Goal: Task Accomplishment & Management: Manage account settings

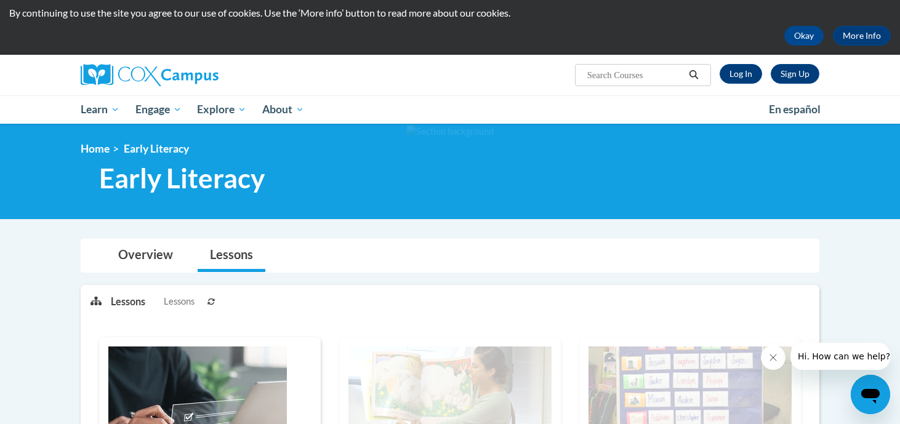
scroll to position [8, 0]
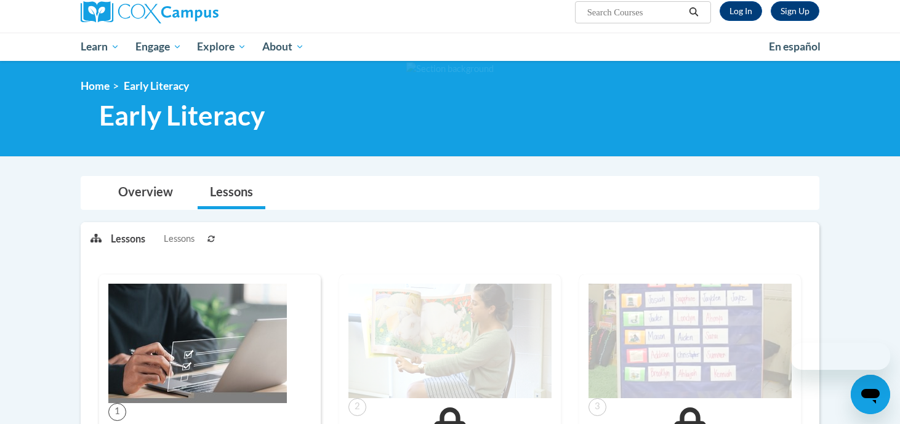
scroll to position [8, 0]
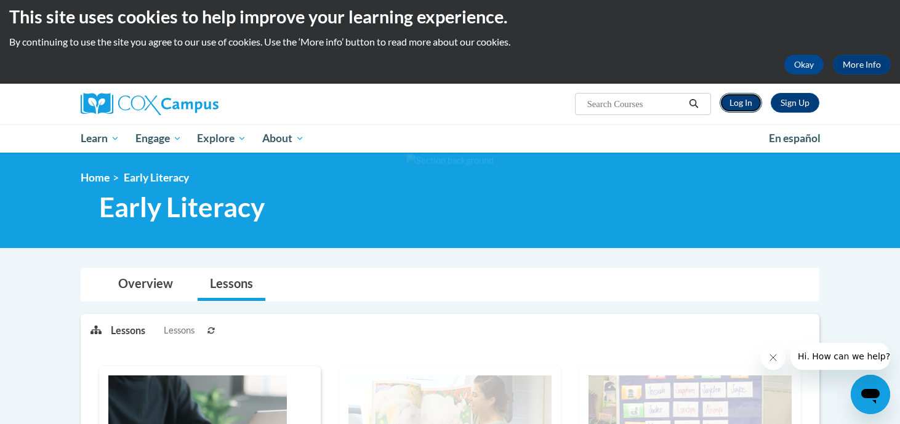
click at [742, 105] on link "Log In" at bounding box center [740, 103] width 42 height 20
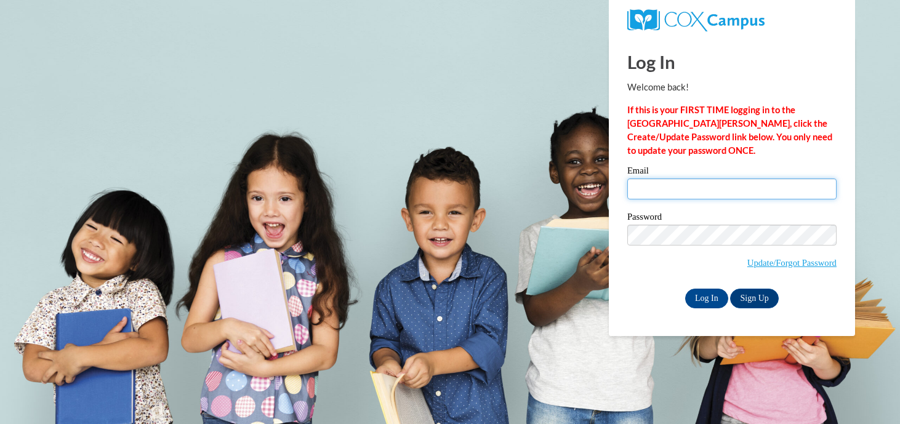
click at [737, 190] on input "Email" at bounding box center [731, 188] width 209 height 21
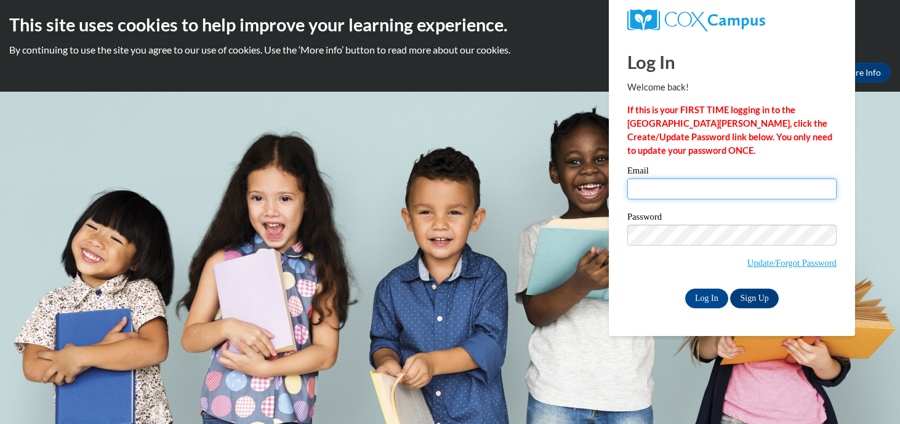
type input "laura.shanahan@muskegonorway.org"
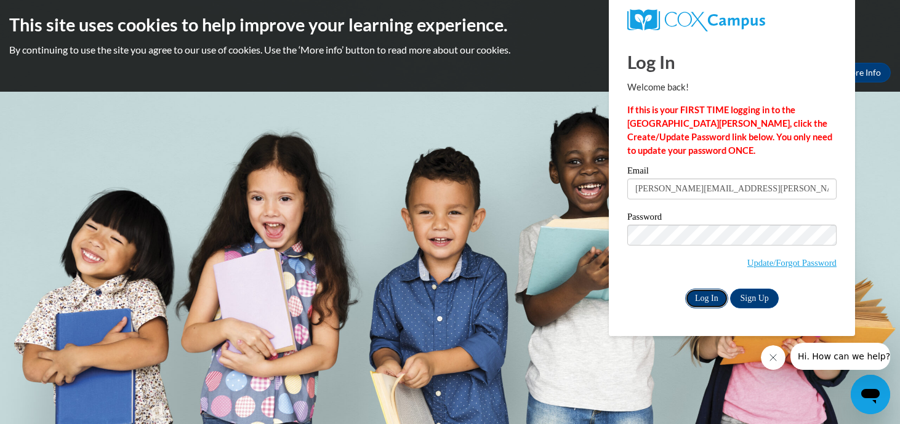
click at [709, 297] on input "Log In" at bounding box center [706, 299] width 43 height 20
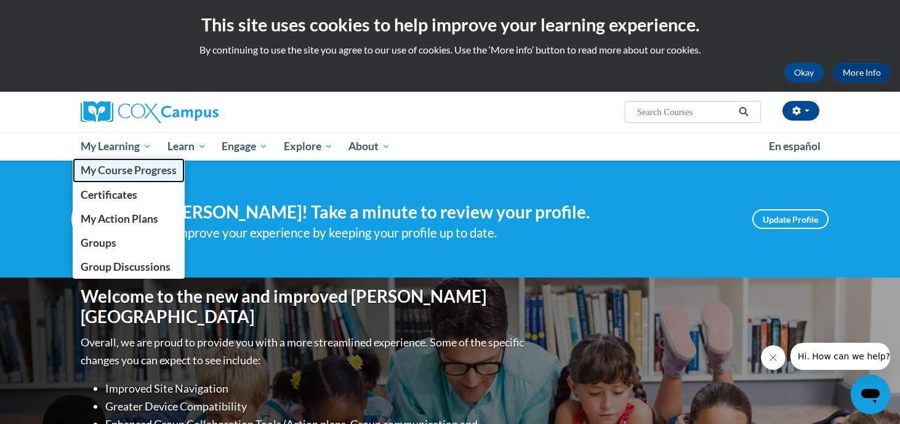
click at [132, 164] on span "My Course Progress" at bounding box center [129, 170] width 96 height 13
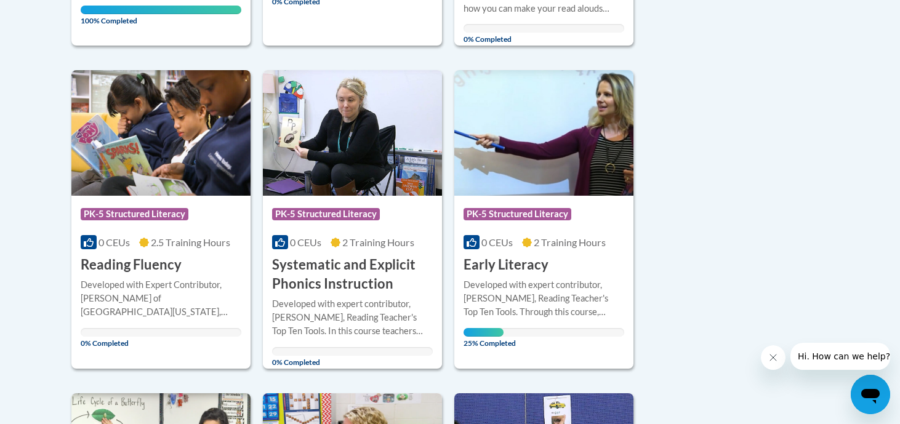
scroll to position [590, 0]
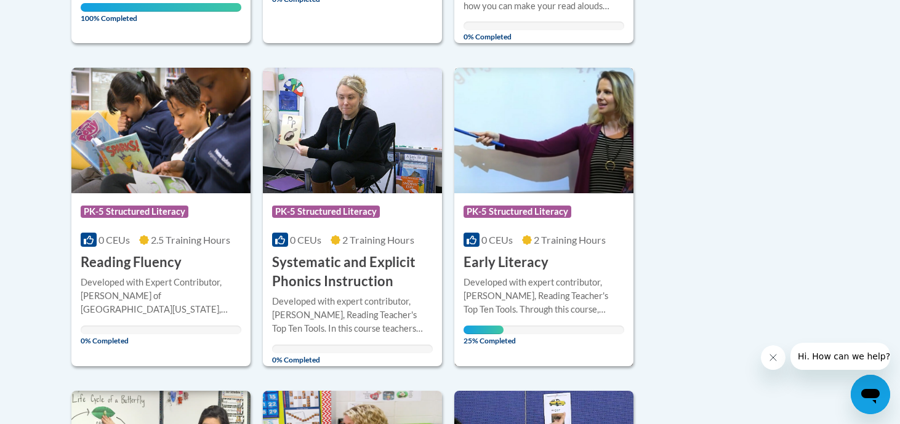
click at [562, 298] on div "Developed with expert contributor, [PERSON_NAME], Reading Teacher's Top Ten Too…" at bounding box center [543, 296] width 161 height 41
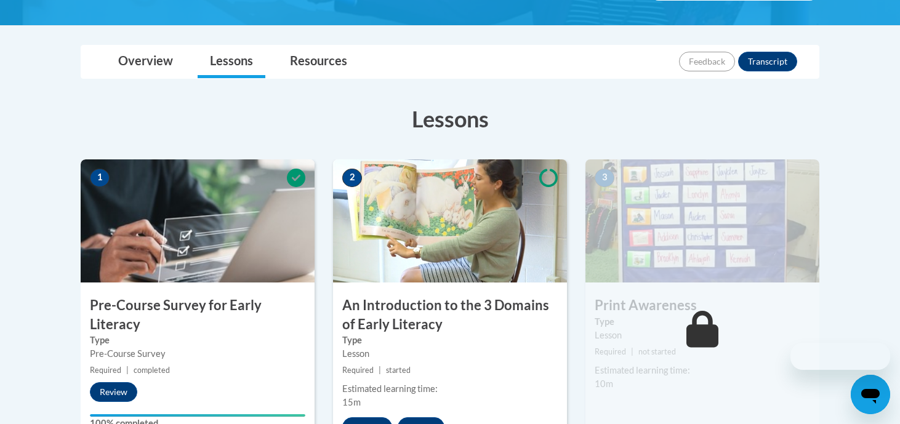
scroll to position [336, 0]
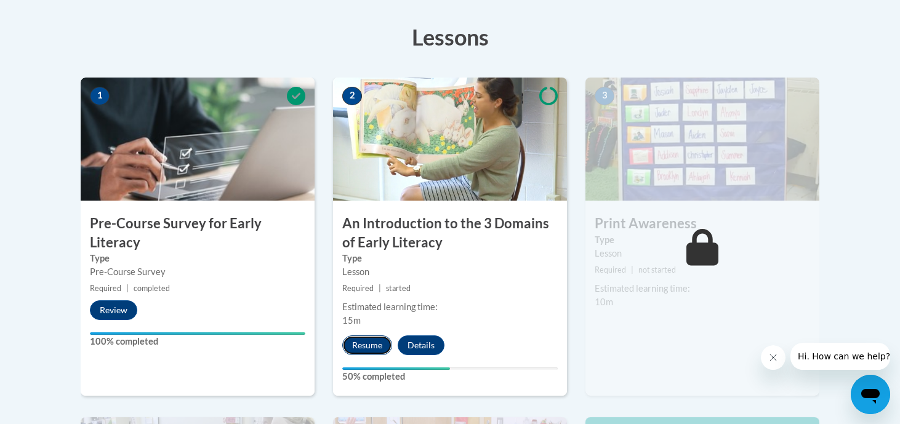
click at [375, 342] on button "Resume" at bounding box center [367, 345] width 50 height 20
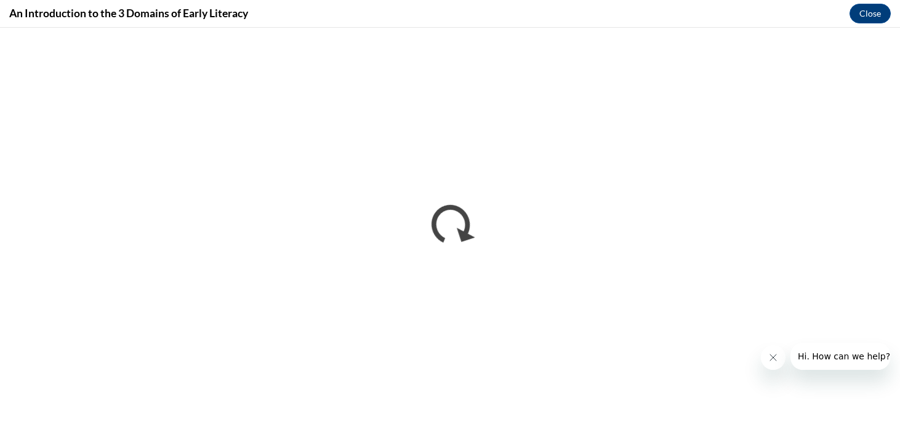
scroll to position [0, 0]
